Goal: Information Seeking & Learning: Learn about a topic

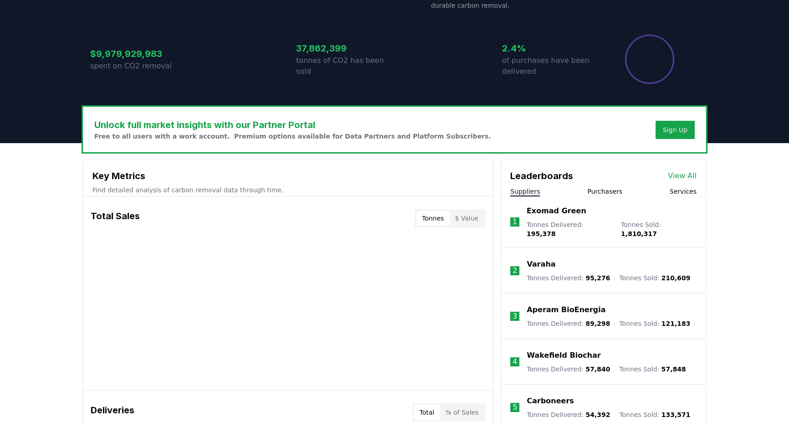
scroll to position [248, 0]
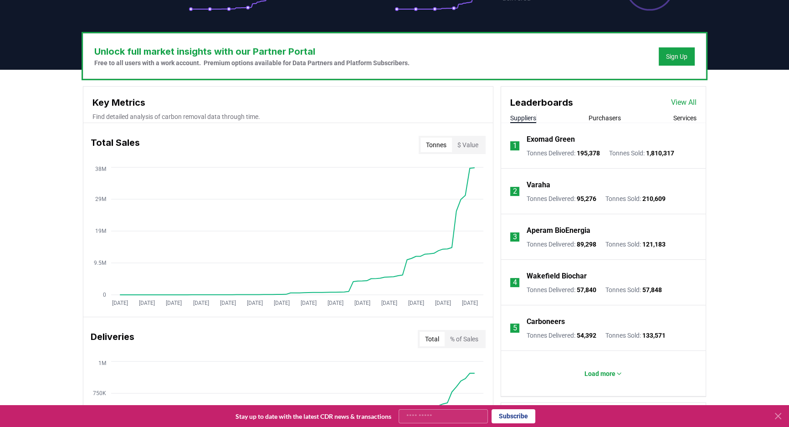
click at [609, 117] on button "Purchasers" at bounding box center [604, 117] width 32 height 9
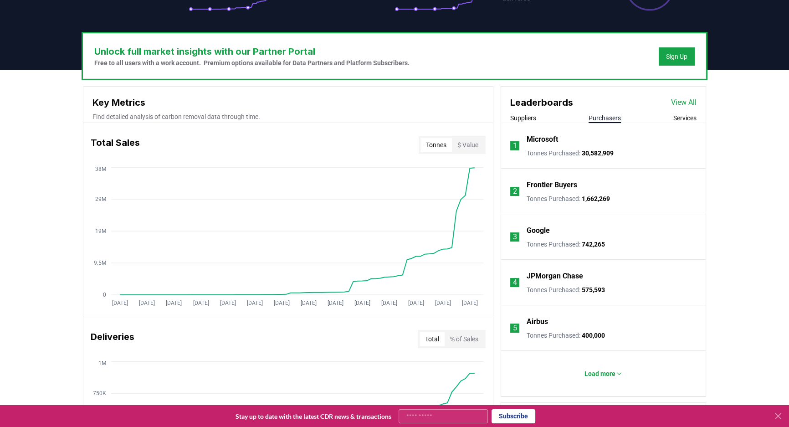
click at [554, 137] on p "Microsoft" at bounding box center [542, 139] width 31 height 11
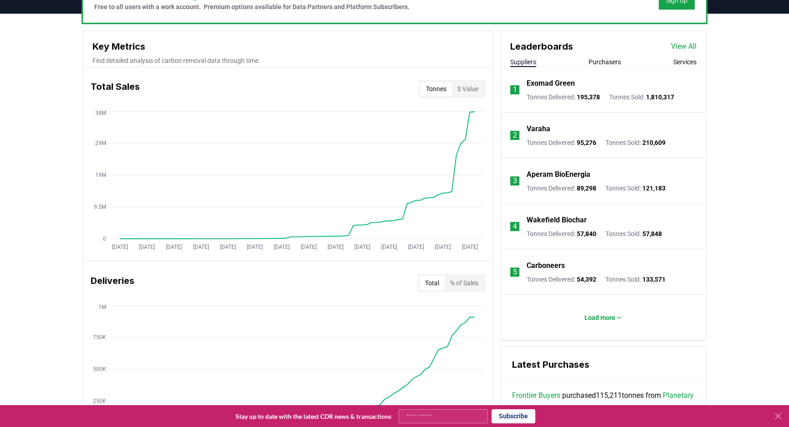
scroll to position [290, 0]
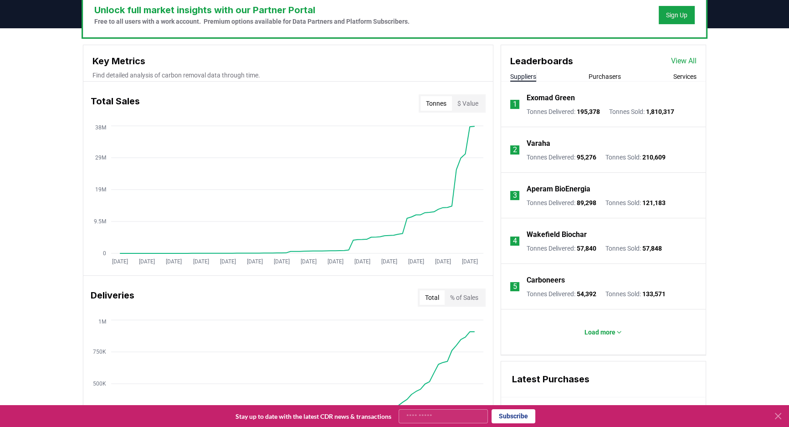
click at [609, 80] on button "Purchasers" at bounding box center [604, 76] width 32 height 9
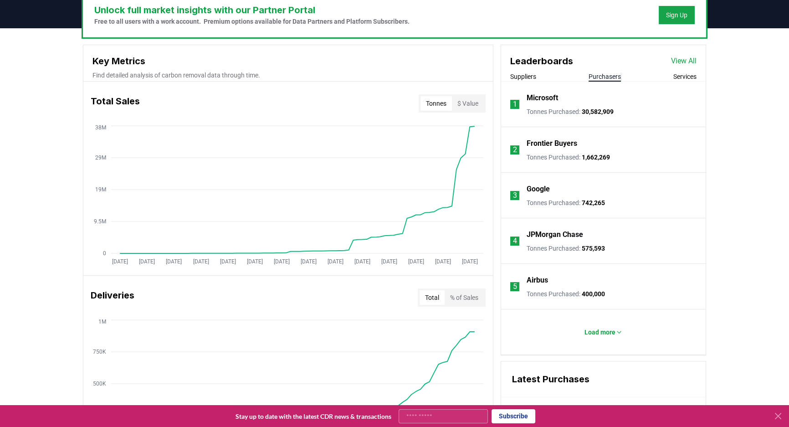
click at [548, 97] on p "Microsoft" at bounding box center [542, 97] width 31 height 11
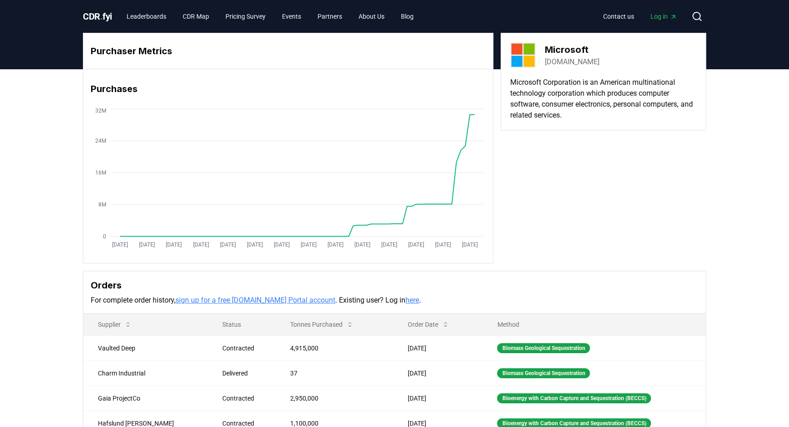
click at [581, 218] on div "Purchaser Metrics Purchases [DATE] [DATE] [DATE] [DATE] [DATE] [DATE] [DATE] [D…" at bounding box center [394, 148] width 623 height 230
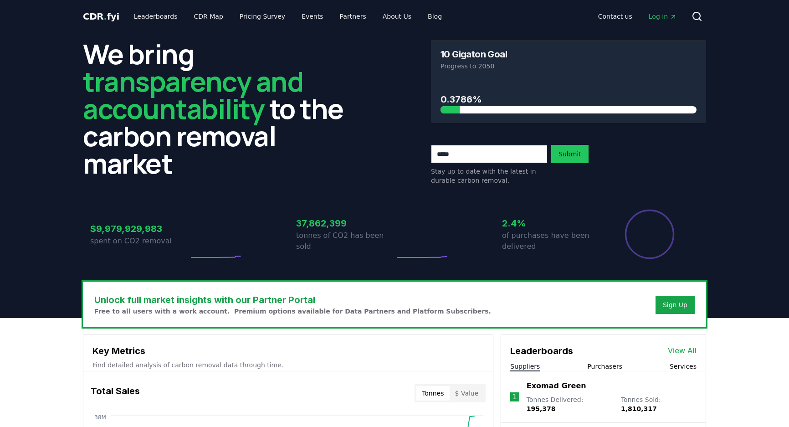
scroll to position [290, 0]
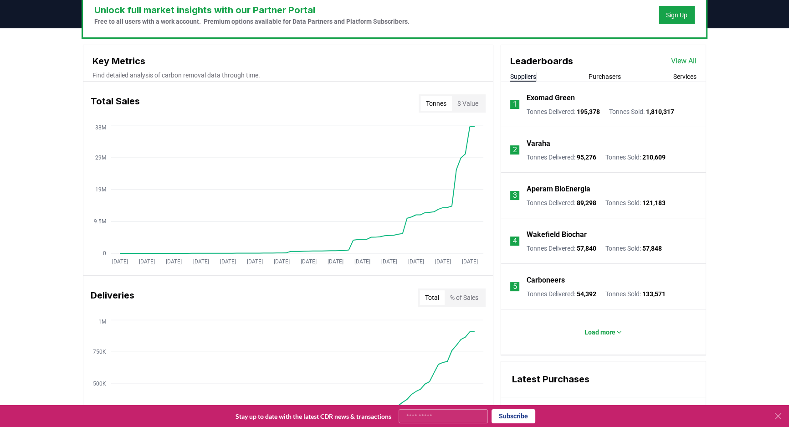
click at [593, 70] on div "Leaderboards View All Suppliers Purchasers Services" at bounding box center [603, 63] width 205 height 36
click at [596, 76] on button "Purchasers" at bounding box center [604, 76] width 32 height 9
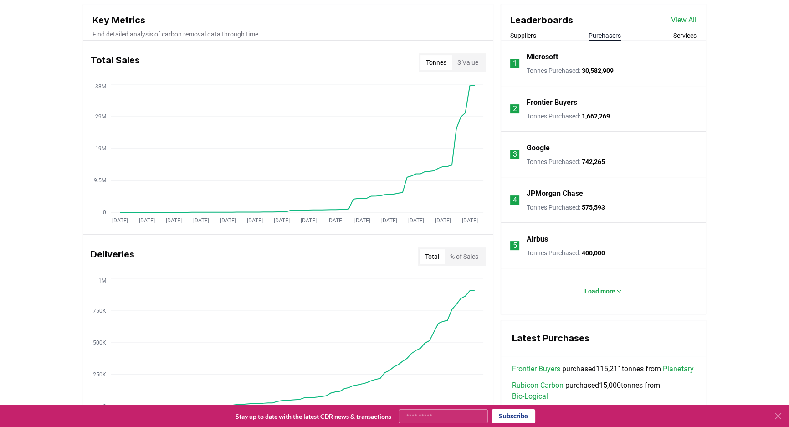
scroll to position [331, 0]
click at [544, 148] on p "Google" at bounding box center [538, 147] width 23 height 11
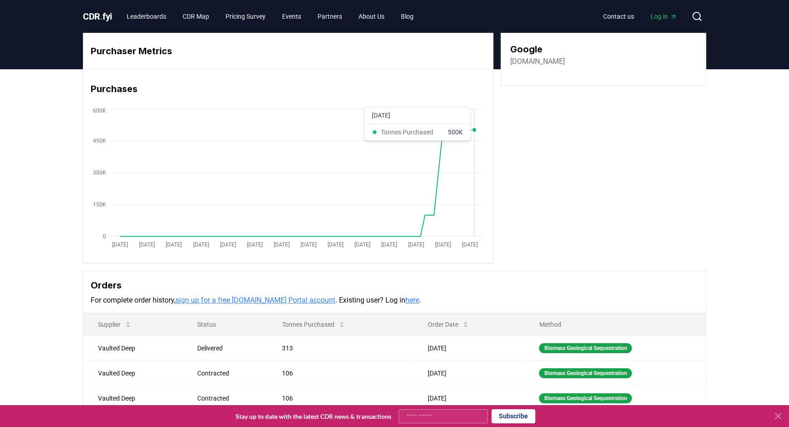
drag, startPoint x: 474, startPoint y: 200, endPoint x: 459, endPoint y: 200, distance: 15.0
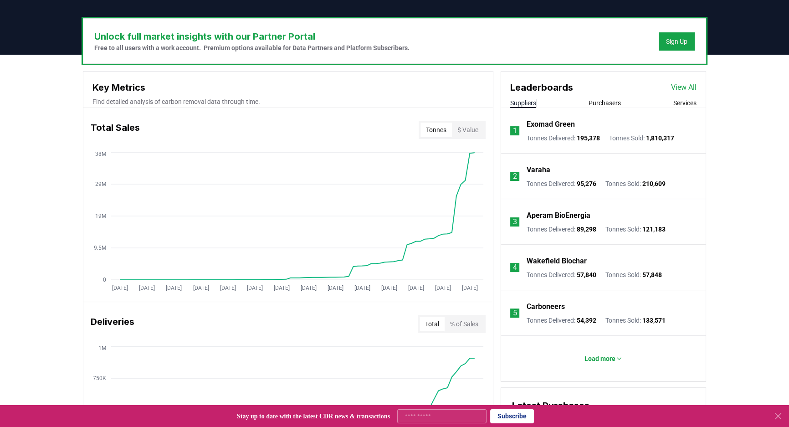
scroll to position [248, 0]
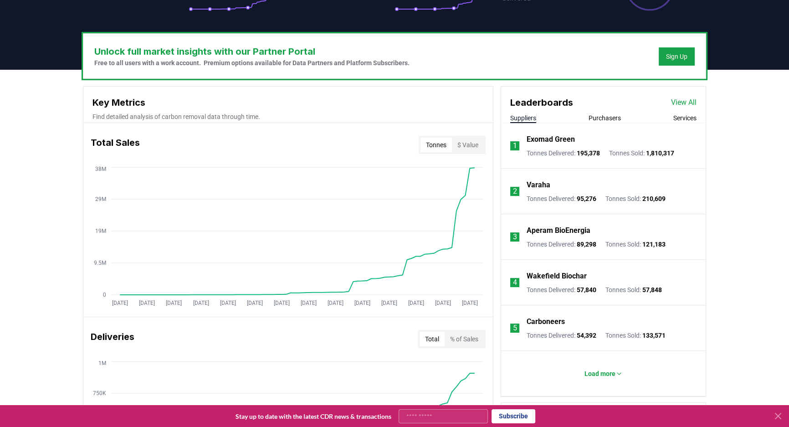
click at [596, 113] on button "Purchasers" at bounding box center [604, 117] width 32 height 9
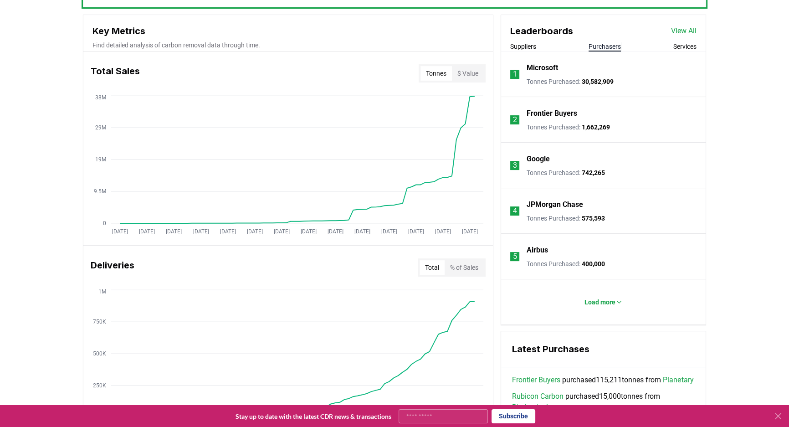
scroll to position [331, 0]
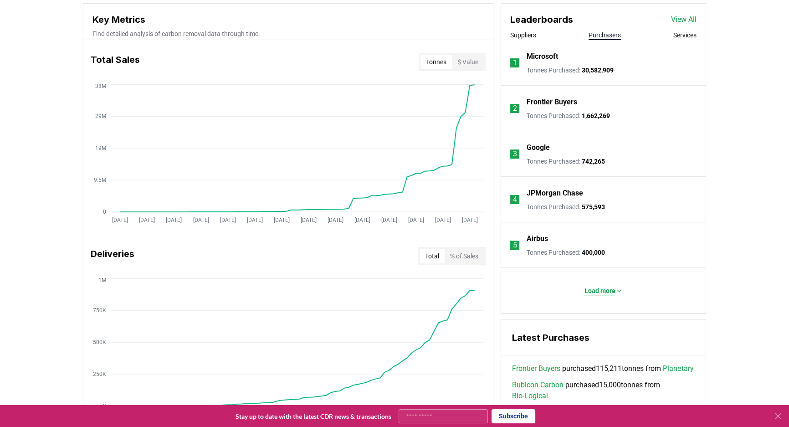
click at [609, 290] on p "Load more" at bounding box center [599, 290] width 31 height 9
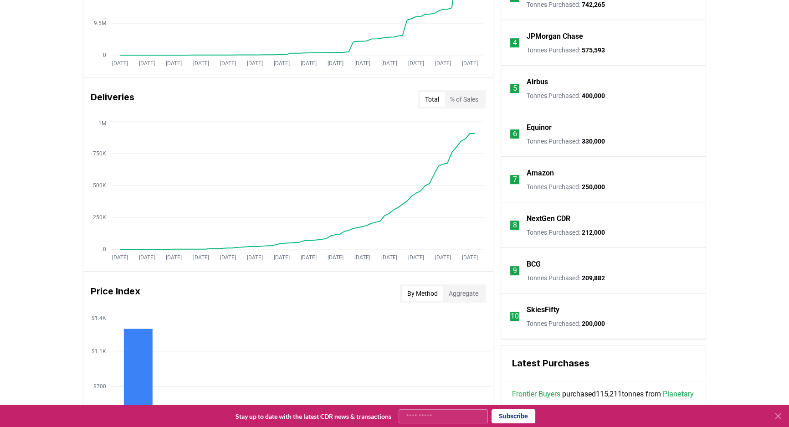
scroll to position [496, 0]
